Goal: Use online tool/utility: Utilize a website feature to perform a specific function

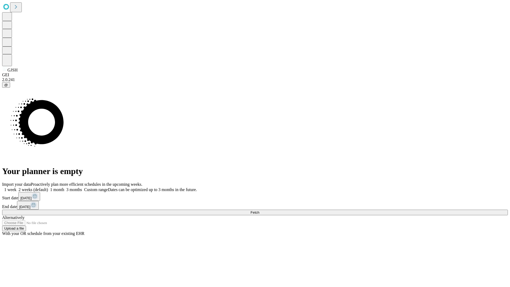
click at [259, 211] on span "Fetch" at bounding box center [255, 213] width 9 height 4
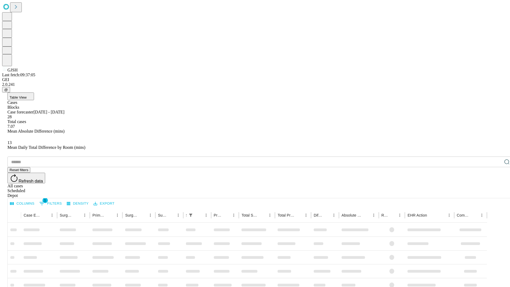
click at [27, 95] on span "Table View" at bounding box center [18, 97] width 17 height 4
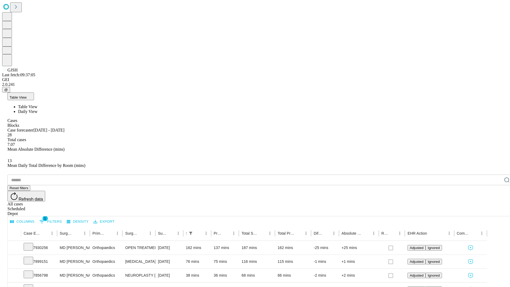
click at [37, 109] on span "Daily View" at bounding box center [27, 111] width 19 height 5
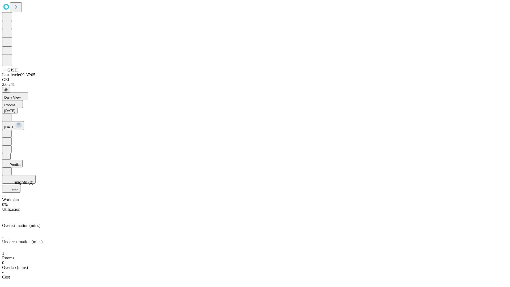
click at [23, 160] on button "Predict" at bounding box center [12, 164] width 20 height 8
